Goal: Use online tool/utility: Utilize a website feature to perform a specific function

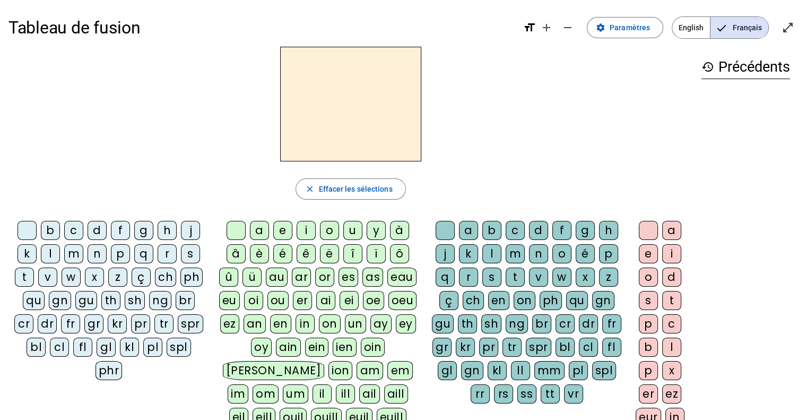
click at [55, 230] on div "b" at bounding box center [50, 230] width 19 height 19
click at [322, 324] on div "on" at bounding box center [330, 323] width 22 height 19
click at [185, 257] on div "s" at bounding box center [190, 253] width 19 height 19
click at [25, 275] on div "t" at bounding box center [24, 276] width 19 height 19
click at [72, 256] on div "m" at bounding box center [73, 253] width 19 height 19
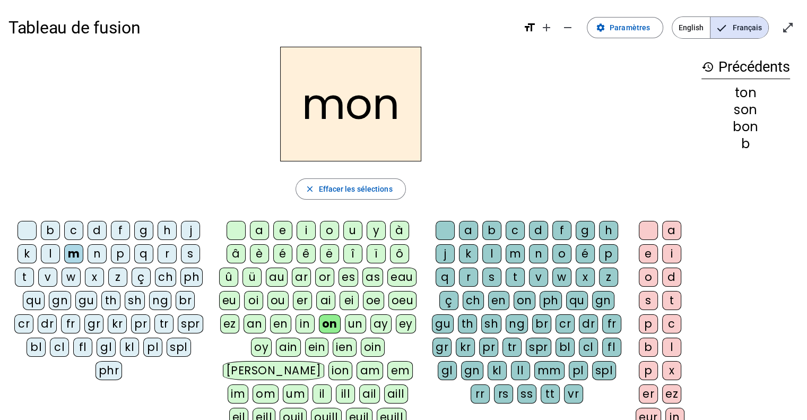
click at [512, 279] on div "t" at bounding box center [515, 276] width 19 height 19
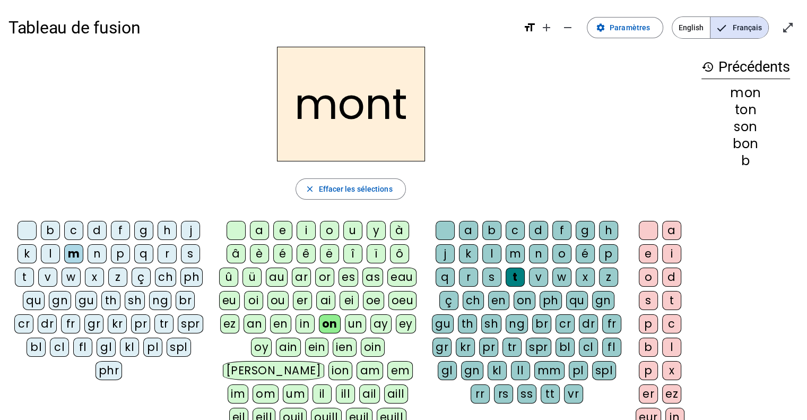
click at [652, 253] on div "e" at bounding box center [648, 253] width 19 height 19
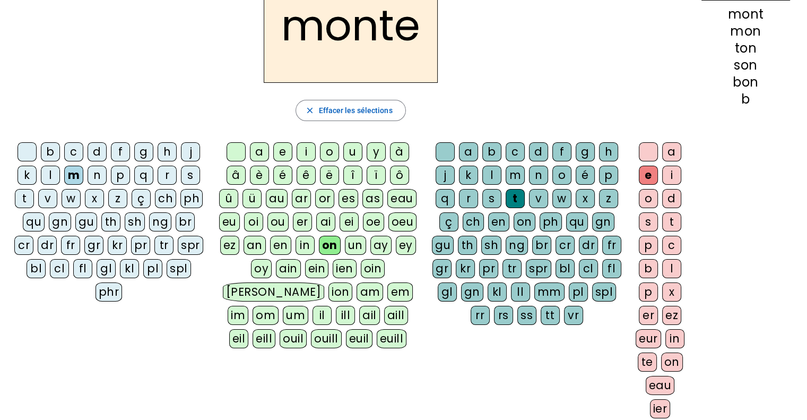
scroll to position [72, 0]
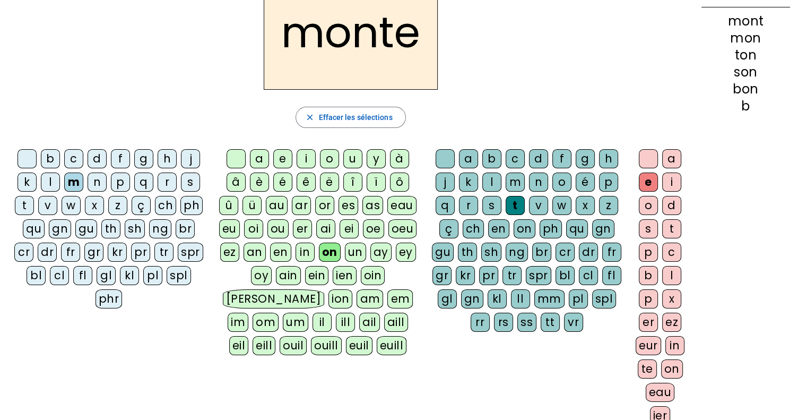
click at [515, 275] on div "tr" at bounding box center [511, 275] width 19 height 19
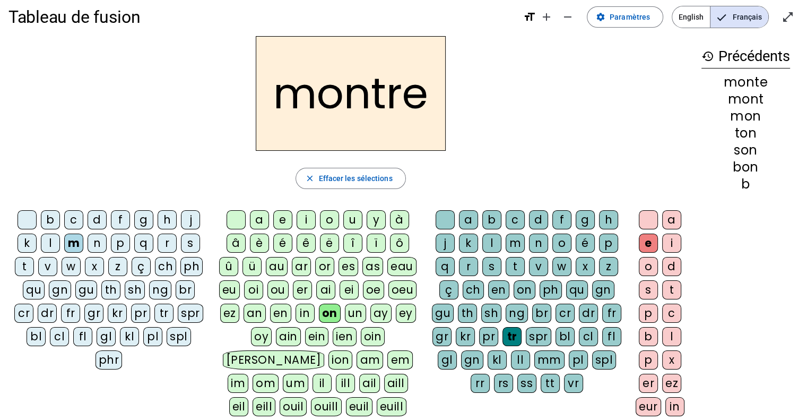
scroll to position [8, 0]
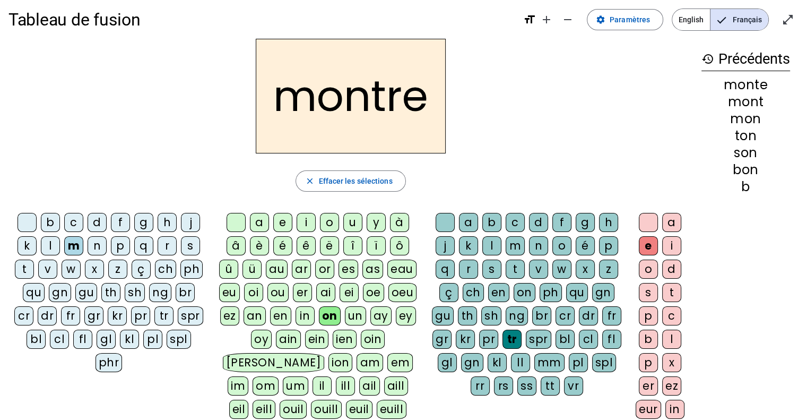
click at [76, 219] on div "c" at bounding box center [73, 222] width 19 height 19
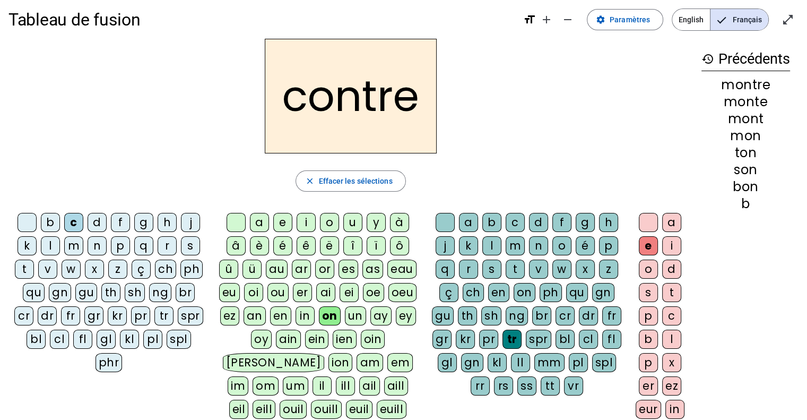
click at [509, 260] on div "t" at bounding box center [515, 268] width 19 height 19
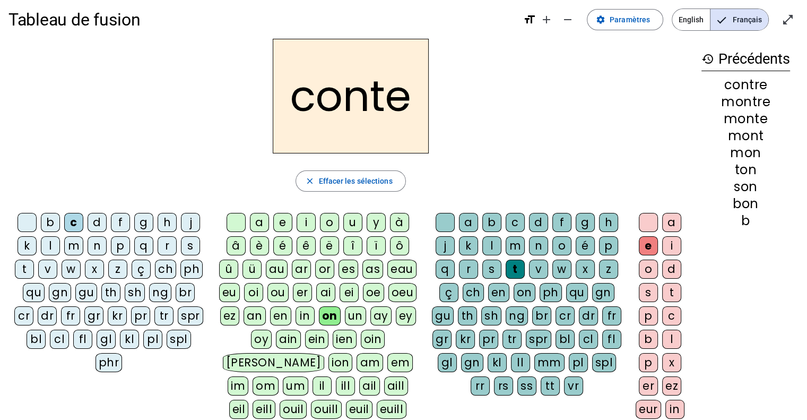
click at [279, 376] on div "om" at bounding box center [266, 385] width 26 height 19
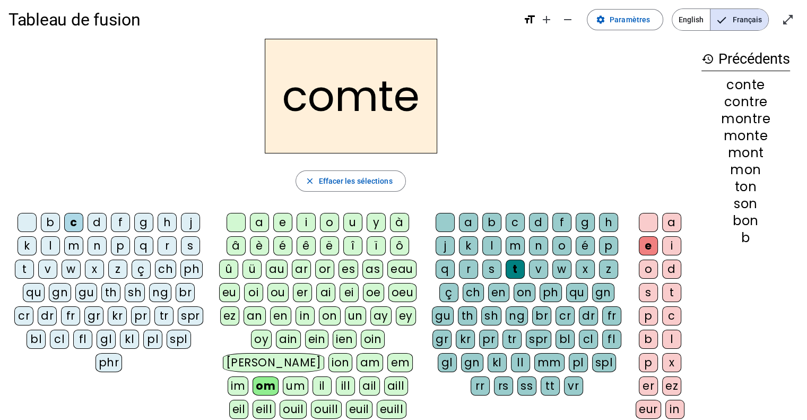
click at [599, 243] on div "p" at bounding box center [608, 245] width 19 height 19
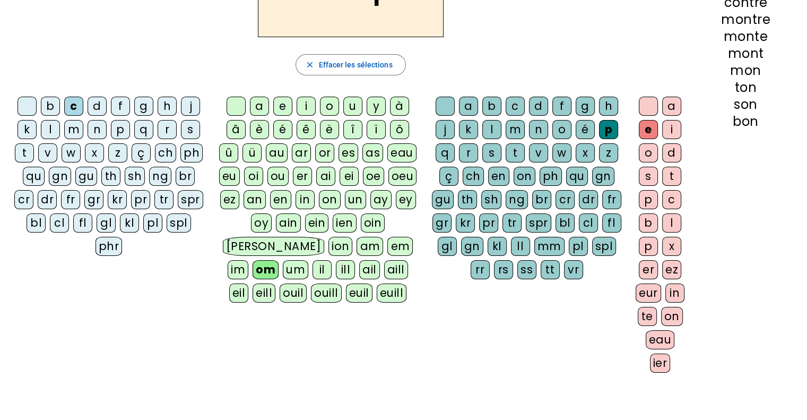
scroll to position [129, 0]
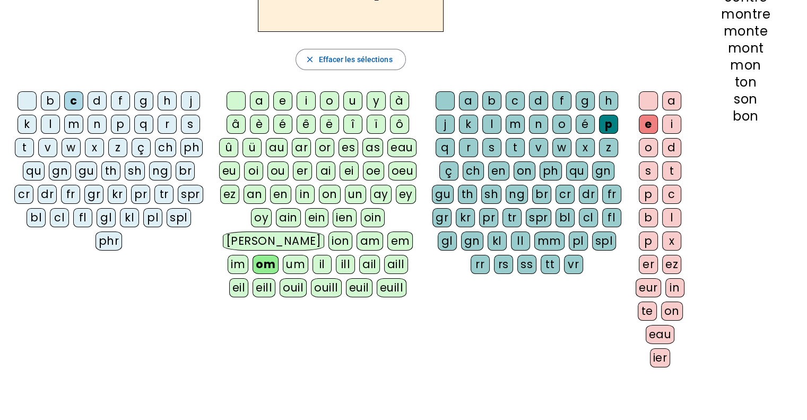
click at [649, 308] on div "te" at bounding box center [647, 310] width 19 height 19
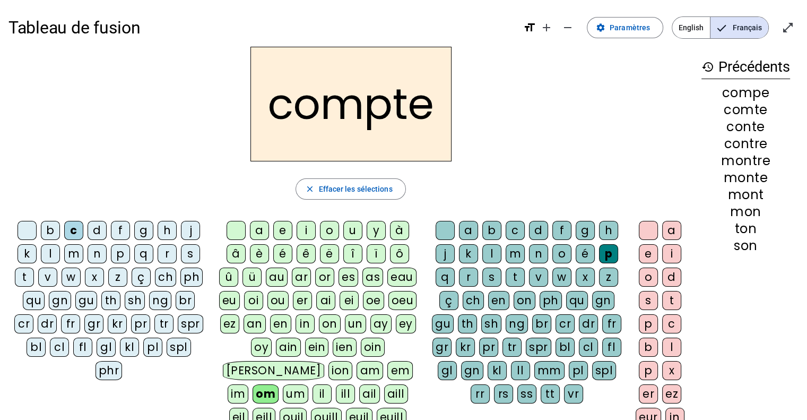
scroll to position [49, 0]
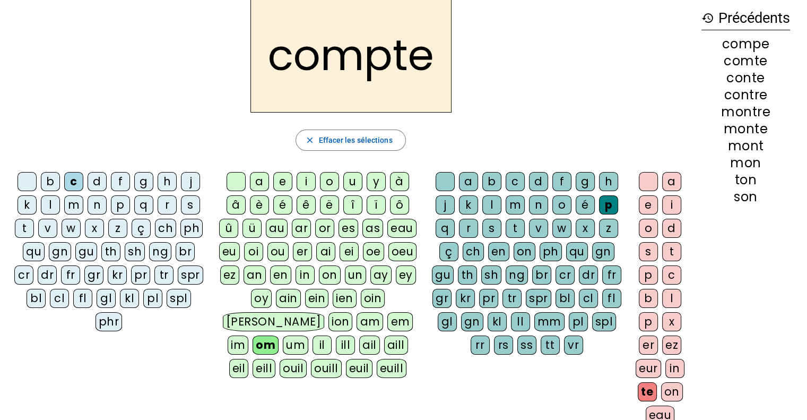
click at [29, 232] on div "t" at bounding box center [24, 228] width 19 height 19
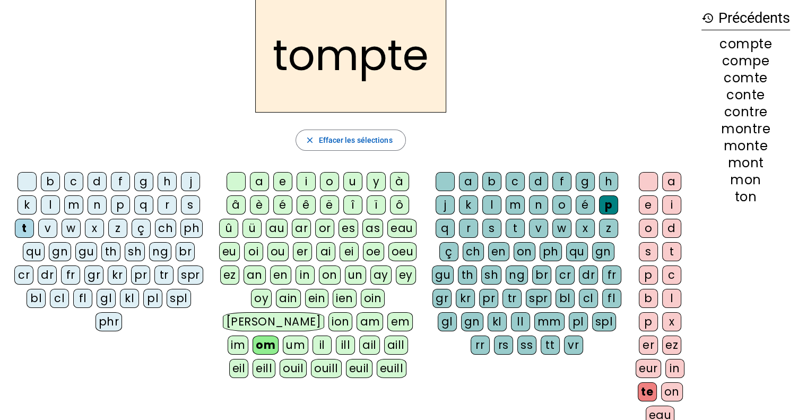
click at [486, 180] on div "b" at bounding box center [491, 181] width 19 height 19
click at [640, 205] on div "e" at bounding box center [648, 204] width 19 height 19
